Goal: Transaction & Acquisition: Download file/media

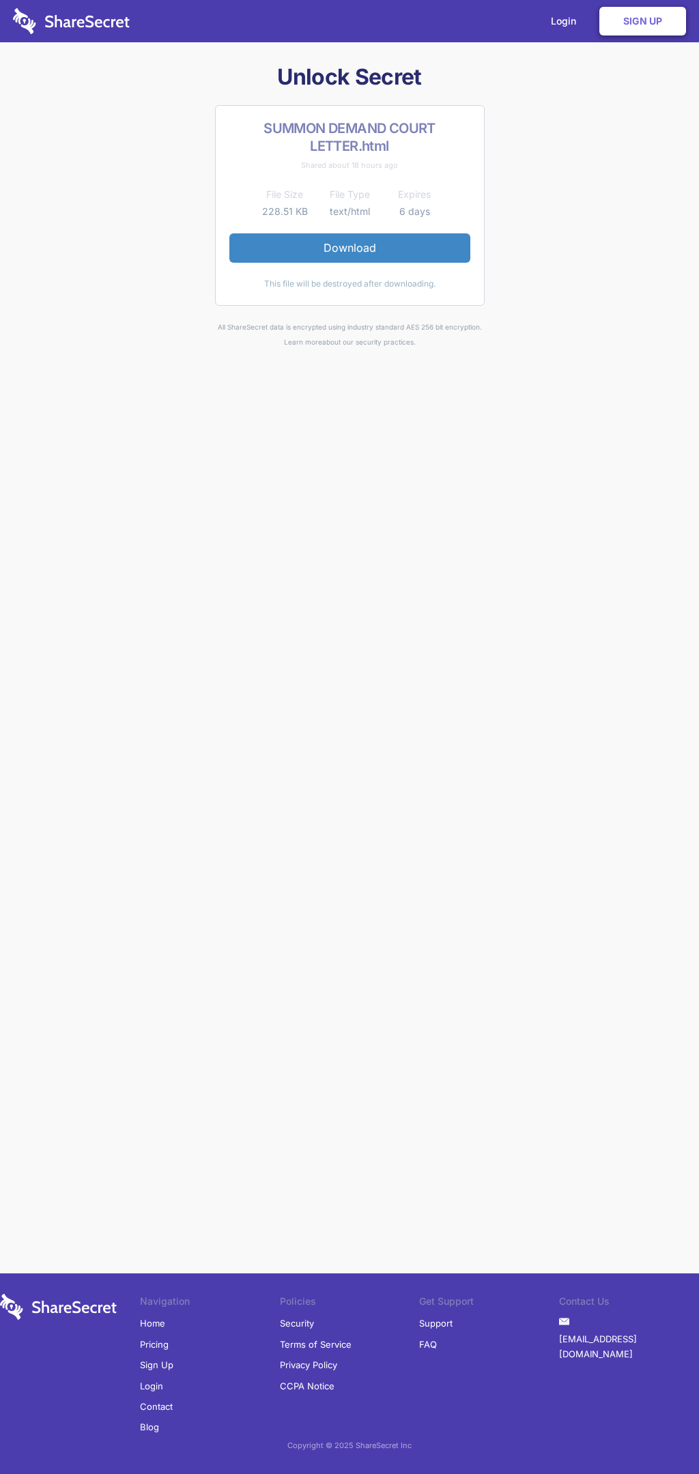
click at [349, 248] on link "Download" at bounding box center [349, 247] width 241 height 29
